Goal: Navigation & Orientation: Find specific page/section

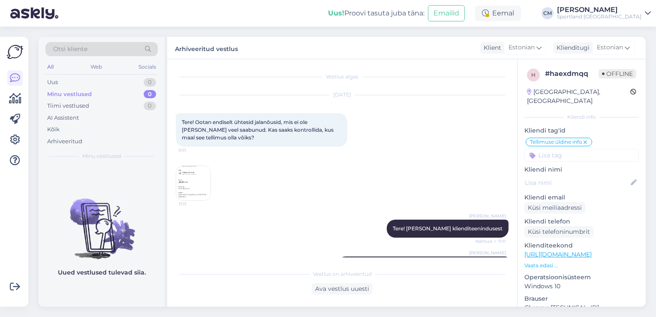
click at [521, 16] on div "Eemal" at bounding box center [498, 13] width 46 height 15
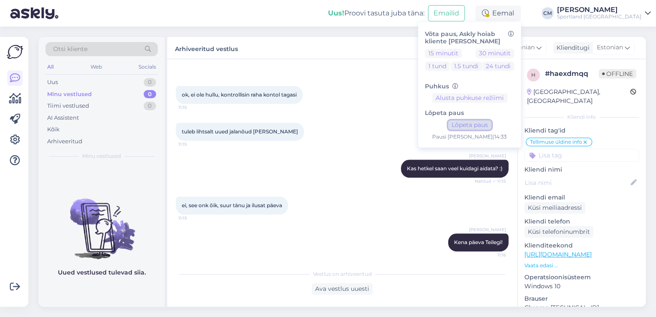
click at [492, 125] on button "Lõpeta paus" at bounding box center [469, 125] width 43 height 9
drag, startPoint x: 592, startPoint y: 5, endPoint x: 595, endPoint y: 15, distance: 10.4
click at [592, 5] on div "Uus! Proovi tasuta [PERSON_NAME]: Emailid Aktiivne Võta paus, Askly hoiab klien…" at bounding box center [328, 13] width 656 height 27
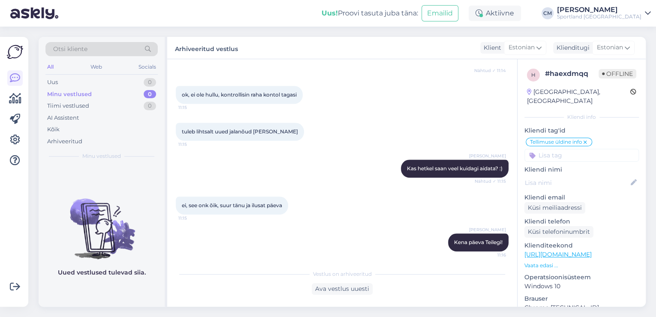
click at [597, 22] on div "Uus! Proovi tasuta [PERSON_NAME]: Emailid Aktiivne Võta paus, Askly hoiab klien…" at bounding box center [328, 13] width 656 height 27
click at [625, 19] on div "Sportland [GEOGRAPHIC_DATA]" at bounding box center [599, 16] width 84 height 7
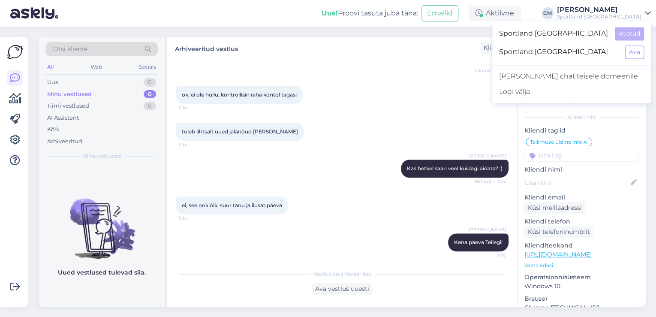
click at [650, 41] on div "Sportland [GEOGRAPHIC_DATA] Avatud" at bounding box center [571, 33] width 159 height 18
click at [642, 46] on button "Ava" at bounding box center [634, 51] width 19 height 13
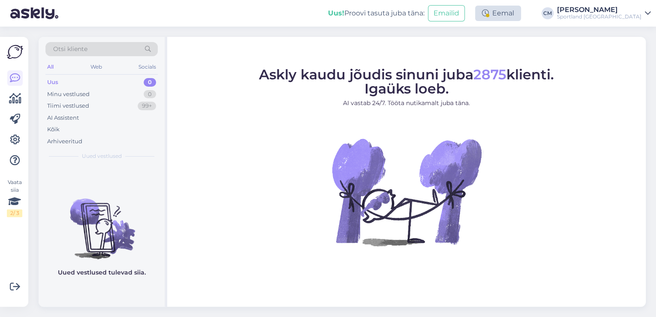
click at [514, 15] on div "Eemal" at bounding box center [498, 13] width 46 height 15
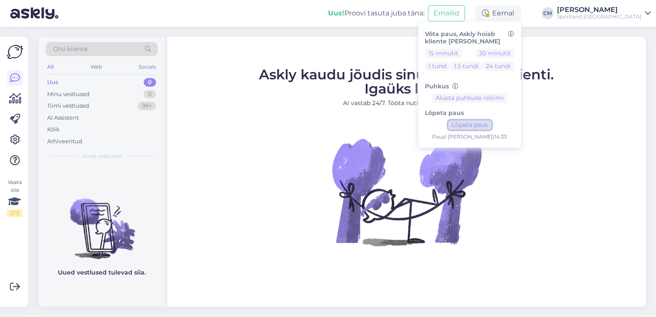
click at [492, 126] on button "Lõpeta paus" at bounding box center [469, 125] width 43 height 9
click at [620, 12] on div "[PERSON_NAME]" at bounding box center [599, 9] width 84 height 7
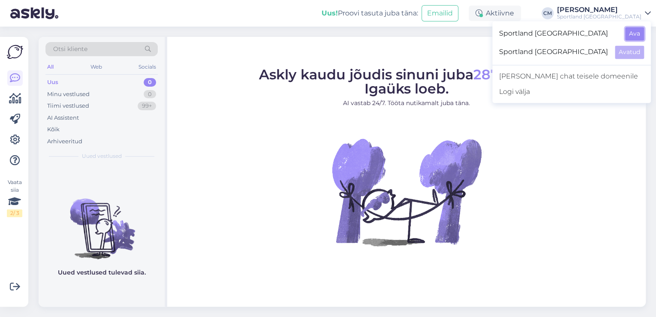
click at [631, 31] on button "Ava" at bounding box center [634, 33] width 19 height 13
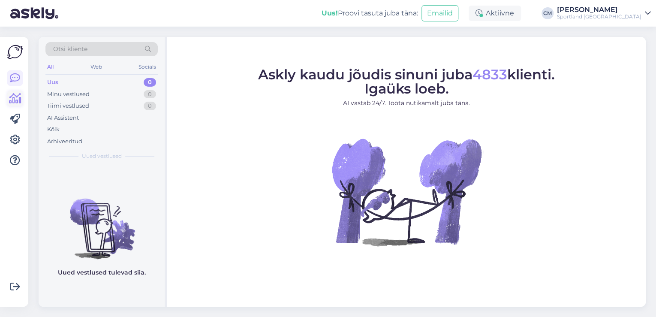
click at [9, 96] on icon at bounding box center [15, 99] width 12 height 10
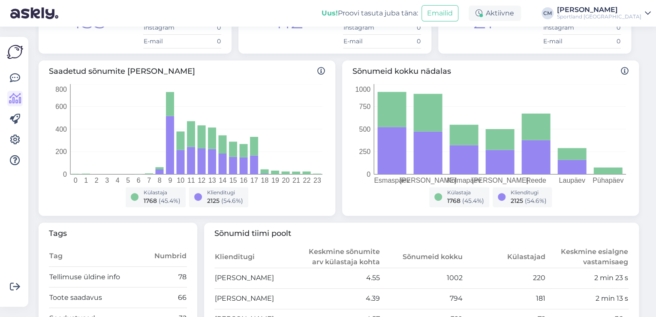
scroll to position [34, 0]
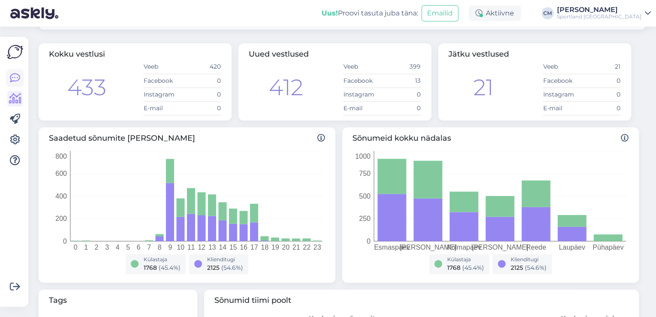
click at [15, 75] on icon at bounding box center [15, 78] width 10 height 10
